Goal: Transaction & Acquisition: Purchase product/service

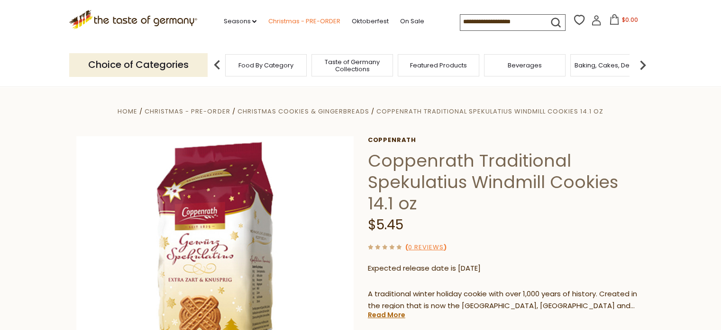
click at [313, 19] on link "Christmas - PRE-ORDER" at bounding box center [304, 21] width 72 height 10
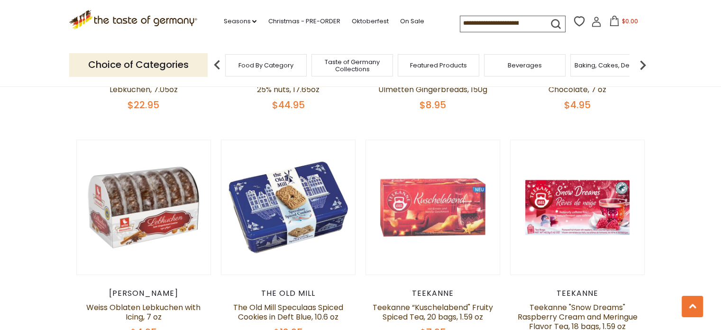
scroll to position [724, 0]
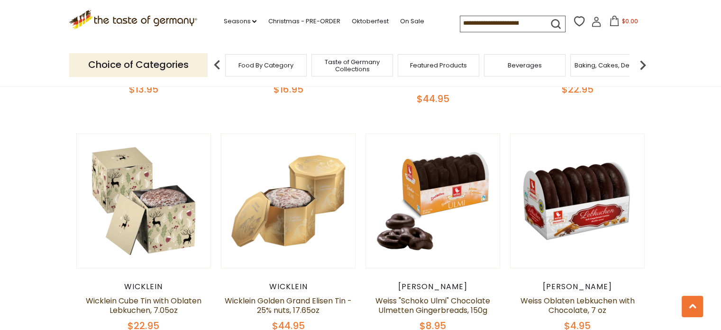
click at [505, 26] on input at bounding box center [500, 22] width 80 height 13
type input "***"
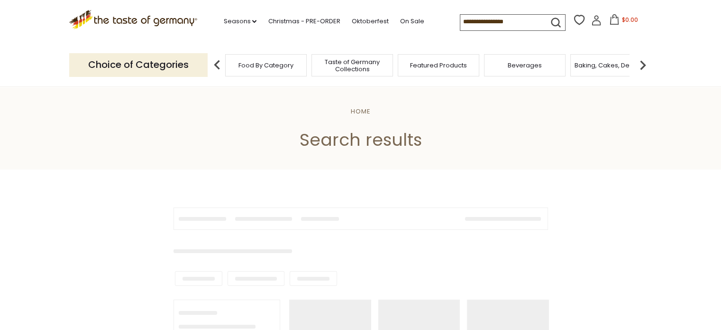
type input "***"
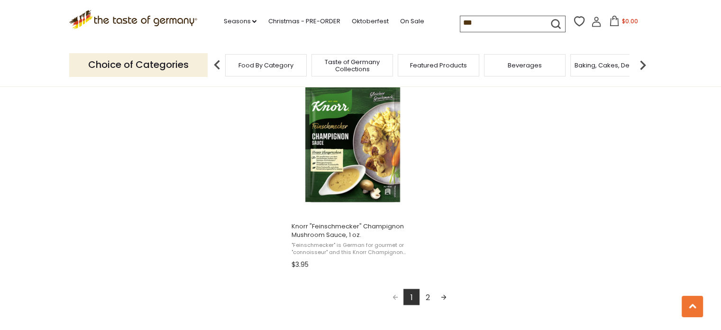
scroll to position [1640, 0]
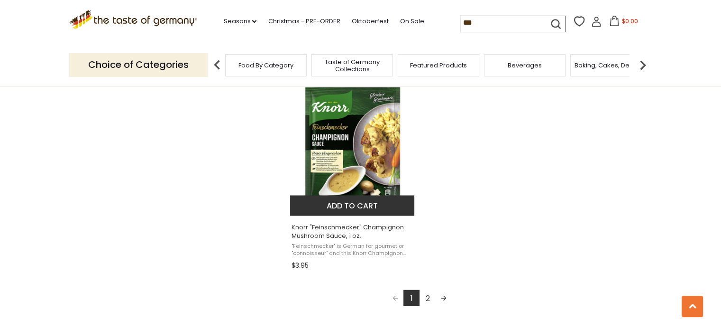
click at [376, 189] on img "Knorr" at bounding box center [353, 145] width 126 height 126
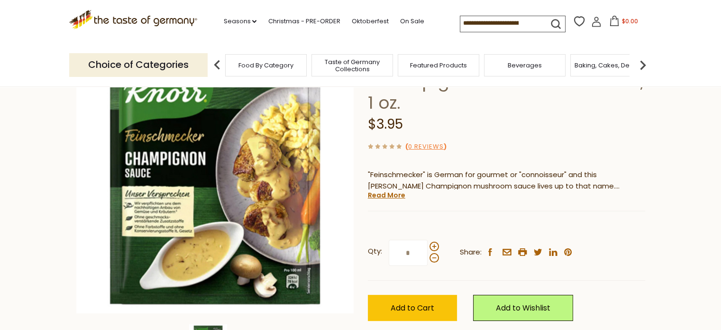
scroll to position [101, 0]
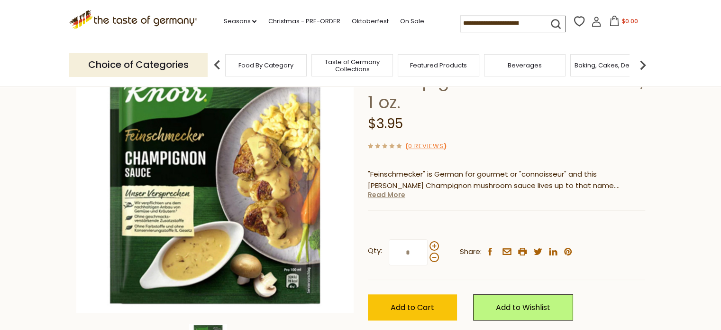
click at [382, 192] on link "Read More" at bounding box center [386, 194] width 37 height 9
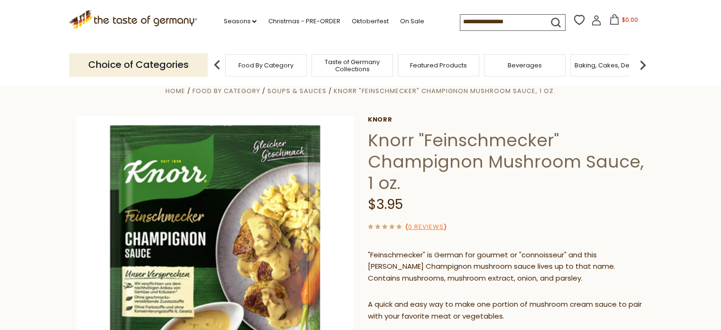
scroll to position [0, 0]
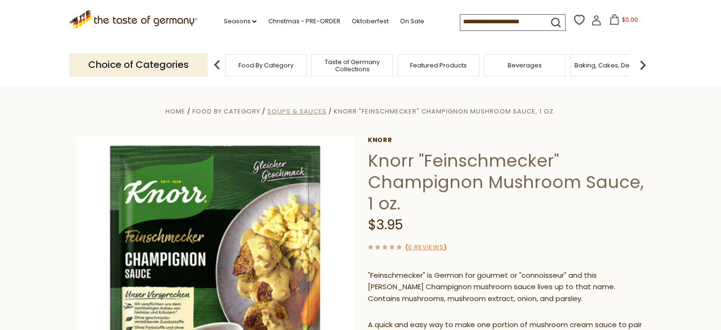
click at [310, 110] on span "Soups & Sauces" at bounding box center [296, 111] width 59 height 9
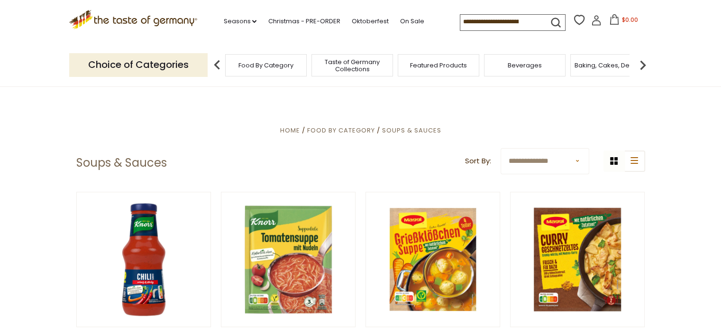
click at [135, 18] on icon at bounding box center [133, 18] width 128 height 16
